Goal: Information Seeking & Learning: Find specific fact

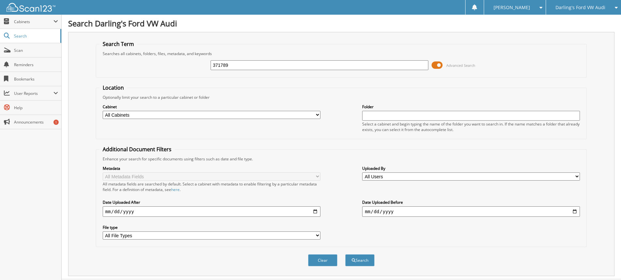
type input "371789"
click at [345, 254] on button "Search" at bounding box center [359, 260] width 29 height 12
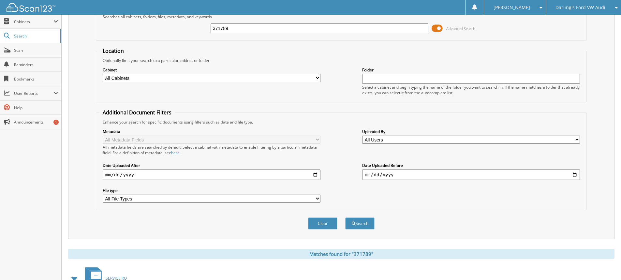
scroll to position [37, 0]
drag, startPoint x: 251, startPoint y: 31, endPoint x: 148, endPoint y: 31, distance: 102.7
click at [149, 31] on div "371789 Advanced Search" at bounding box center [341, 29] width 484 height 18
type input "306519"
click at [345, 218] on button "Search" at bounding box center [359, 224] width 29 height 12
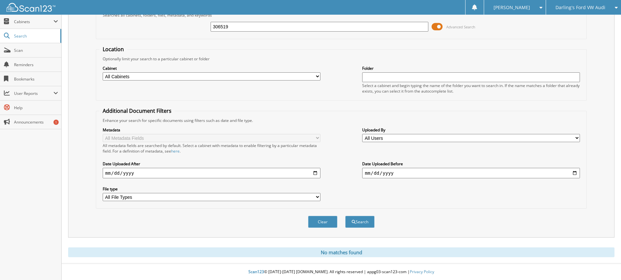
scroll to position [6, 0]
